Goal: Task Accomplishment & Management: Use online tool/utility

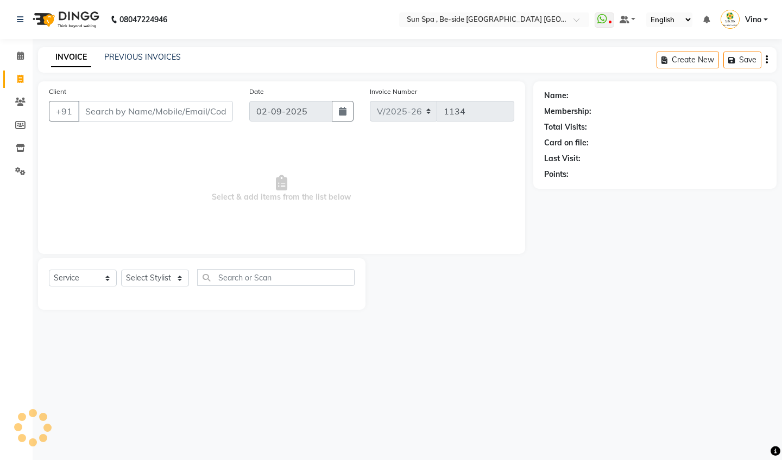
select select "5782"
select select "service"
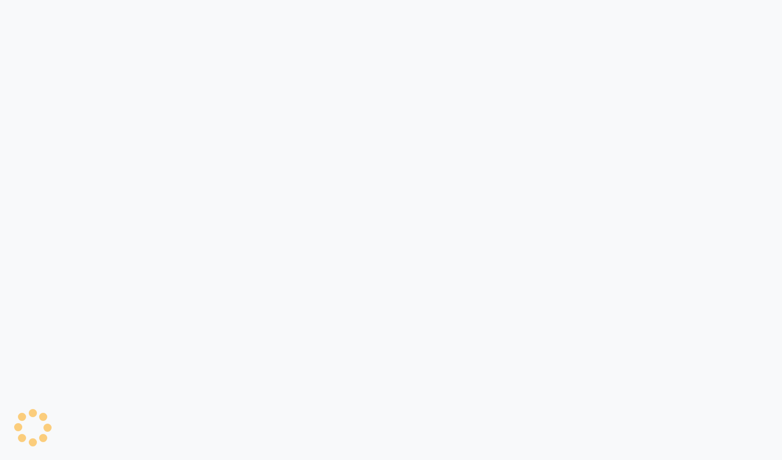
select select "service"
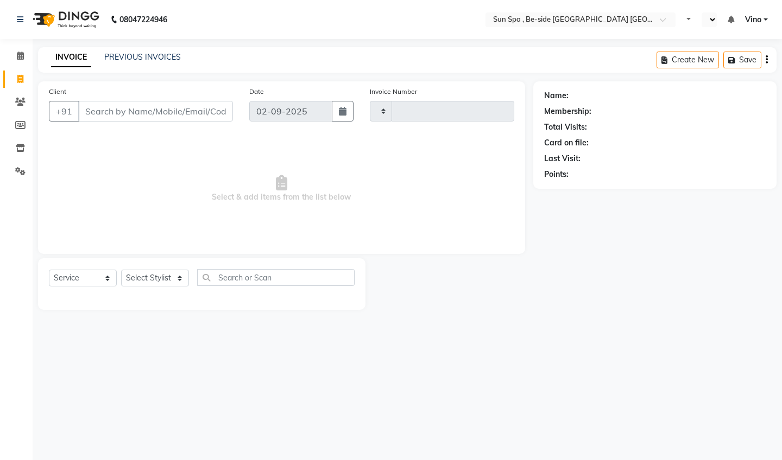
type input "1134"
select select "en"
select select "5782"
click at [20, 54] on icon at bounding box center [20, 56] width 7 height 8
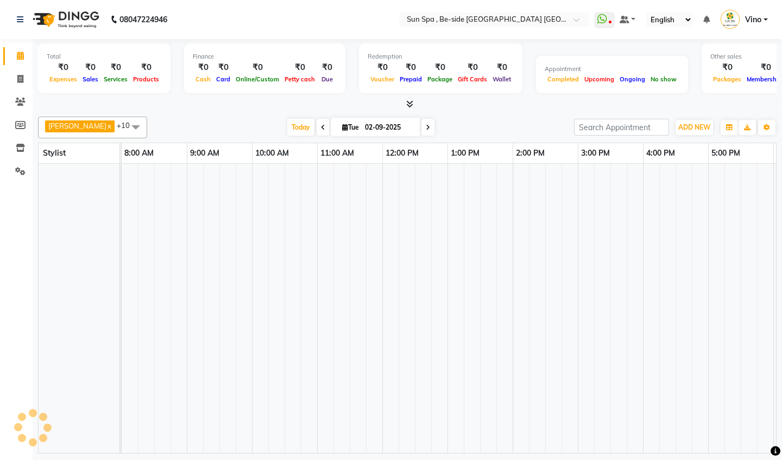
scroll to position [0, 323]
